Goal: Transaction & Acquisition: Purchase product/service

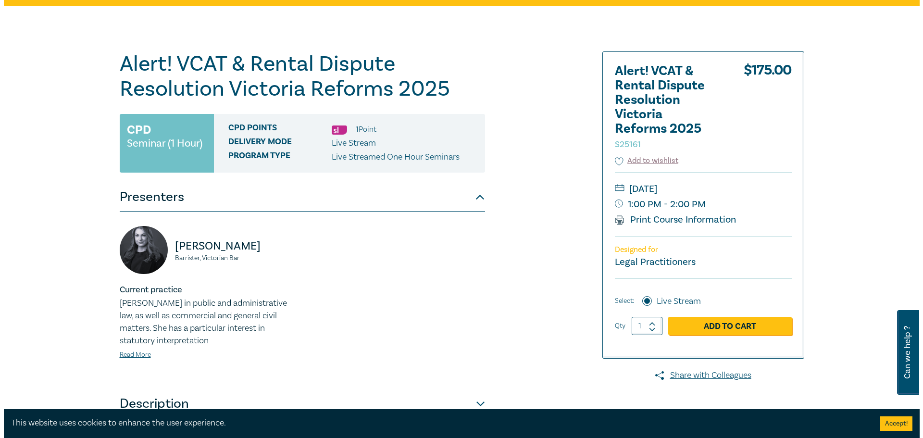
scroll to position [48, 0]
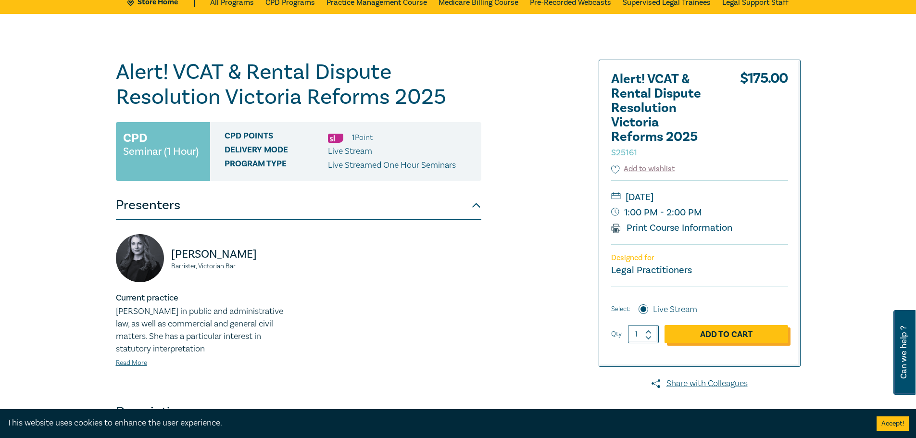
click at [726, 335] on link "Add to Cart" at bounding box center [726, 334] width 124 height 18
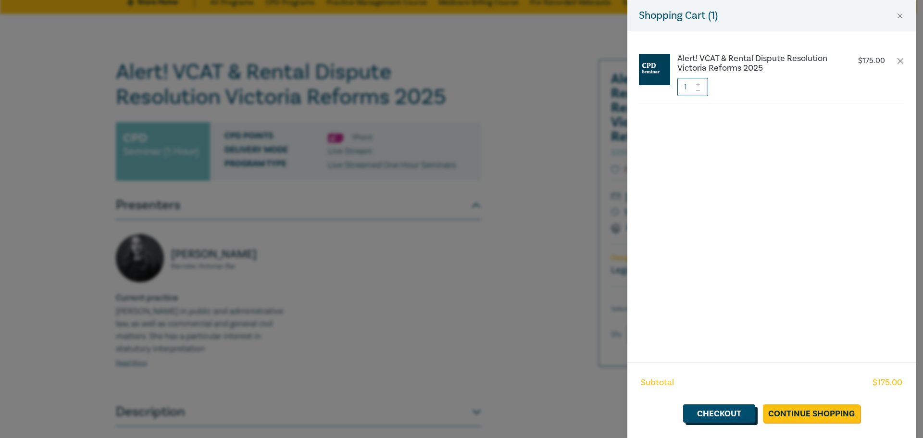
click at [717, 414] on link "Checkout" at bounding box center [719, 413] width 72 height 18
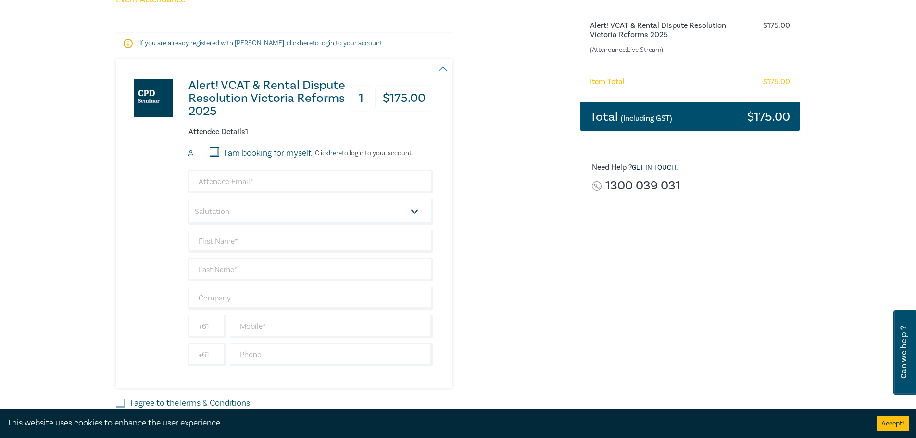
scroll to position [144, 0]
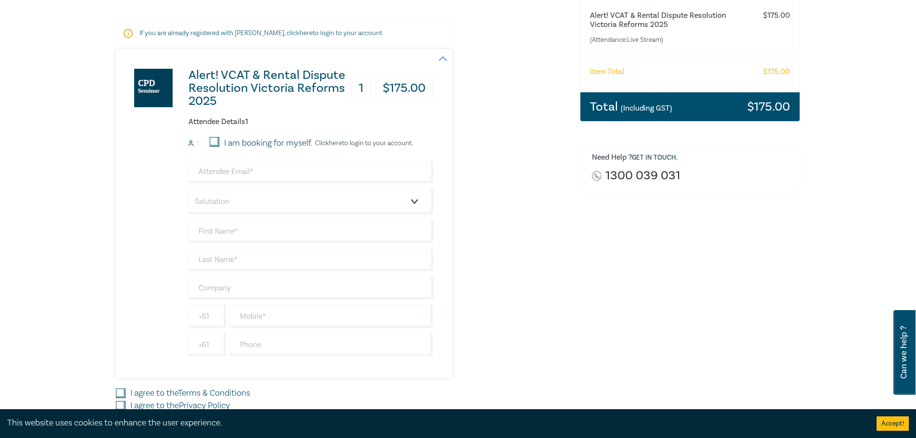
click at [216, 142] on input "I am booking for myself." at bounding box center [215, 142] width 10 height 10
checkbox input "true"
click at [203, 174] on input "email" at bounding box center [310, 171] width 245 height 23
type input "[PERSON_NAME][EMAIL_ADDRESS][PERSON_NAME][DOMAIN_NAME]"
type input "[PERSON_NAME]"
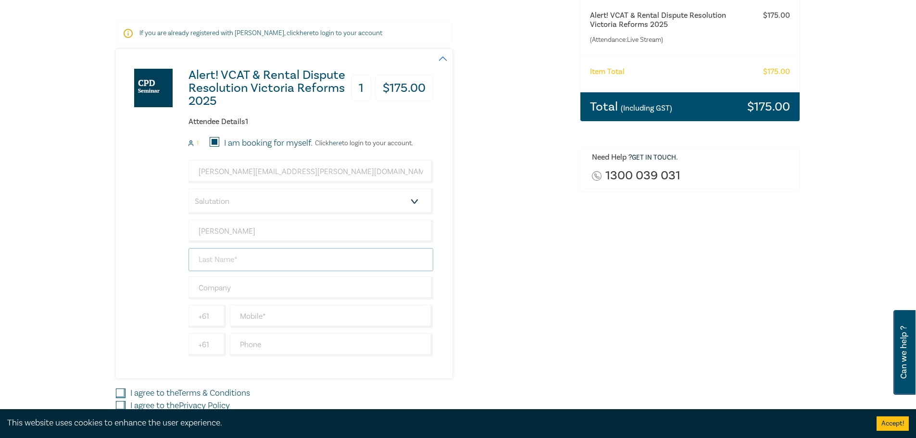
type input "[PERSON_NAME]"
type input "0419562261"
type input "[GEOGRAPHIC_DATA]"
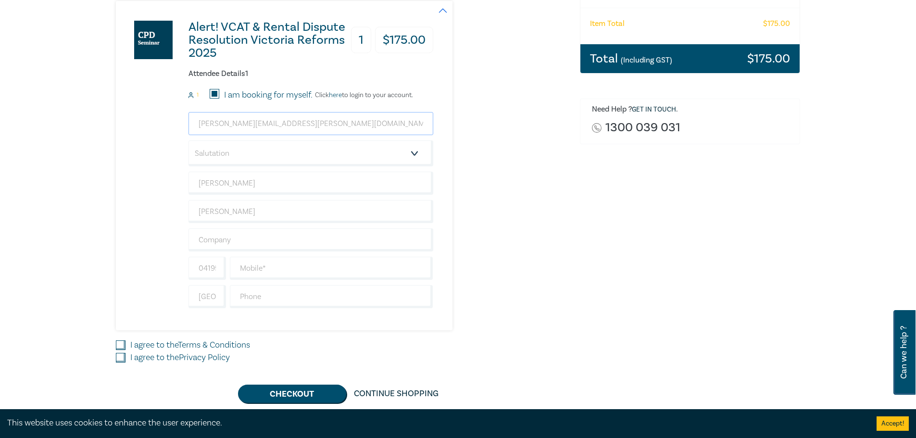
scroll to position [240, 0]
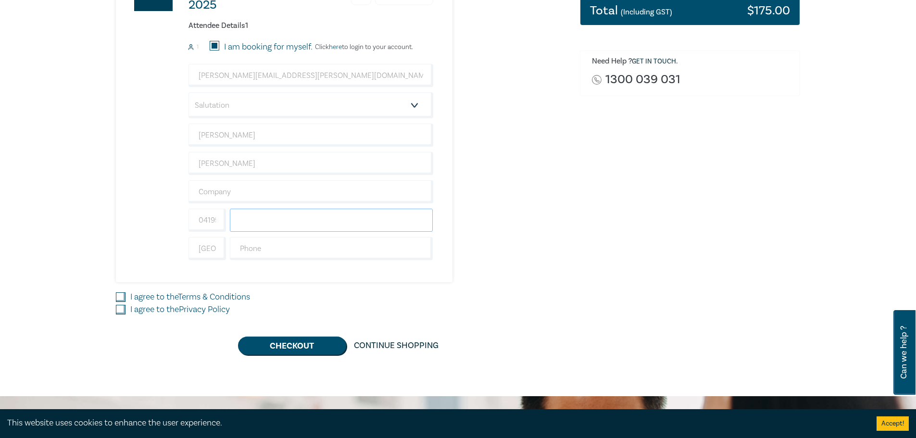
click at [239, 220] on input "text" at bounding box center [331, 220] width 203 height 23
type input "0419562261"
click at [121, 294] on input "I agree to the Terms & Conditions" at bounding box center [121, 297] width 10 height 10
checkbox input "true"
click at [121, 311] on input "I agree to the Privacy Policy" at bounding box center [121, 310] width 10 height 10
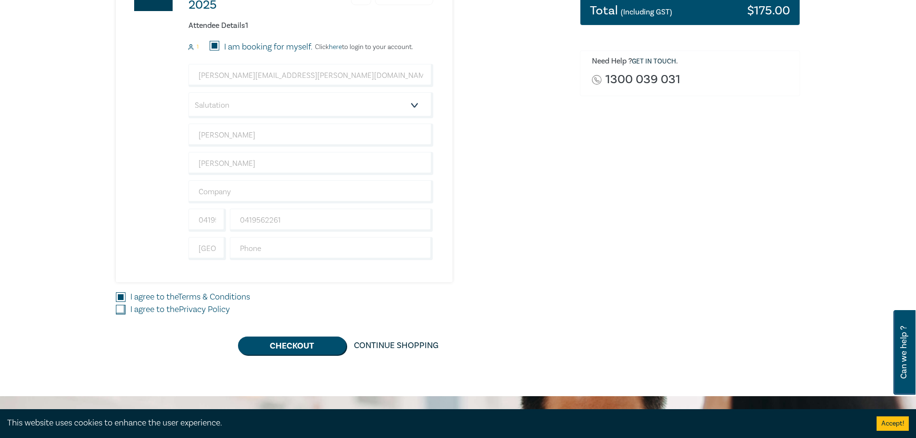
checkbox input "true"
click at [296, 342] on button "Checkout" at bounding box center [292, 346] width 108 height 18
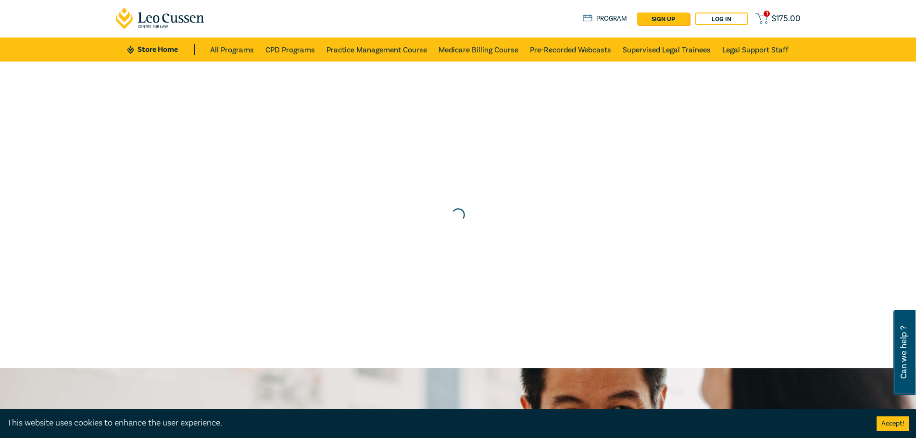
scroll to position [0, 0]
